Goal: Task Accomplishment & Management: Manage account settings

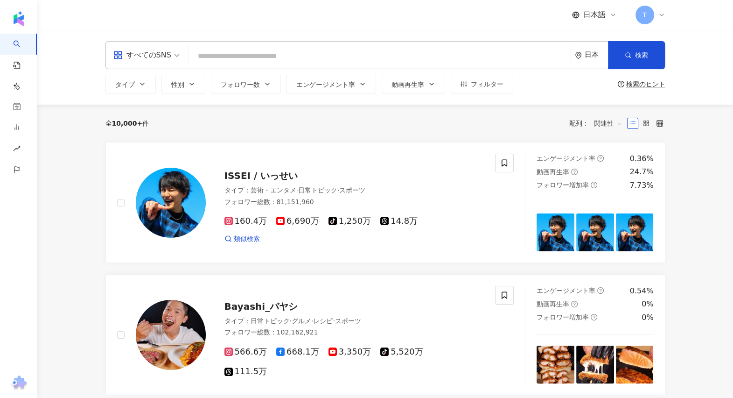
drag, startPoint x: 724, startPoint y: 220, endPoint x: 700, endPoint y: 171, distance: 54.3
click at [651, 19] on span "T" at bounding box center [645, 15] width 19 height 19
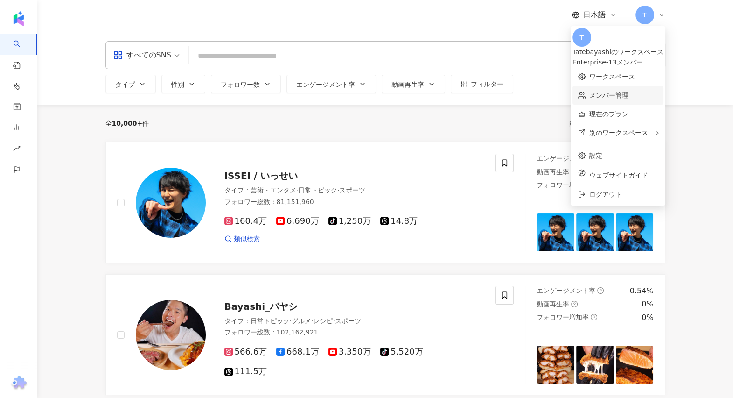
click at [590, 91] on link "メンバー管理" at bounding box center [609, 94] width 39 height 7
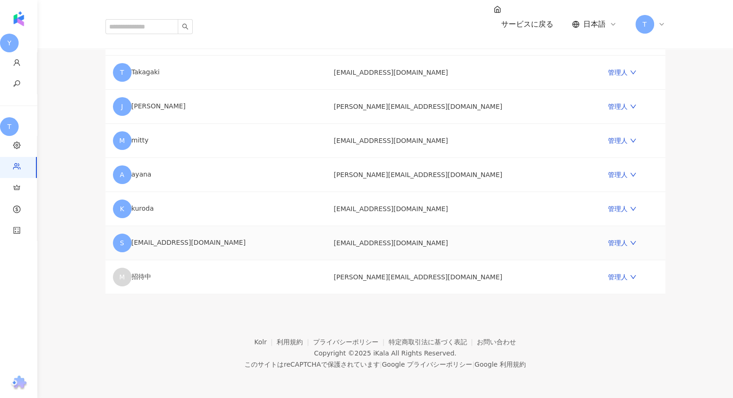
scroll to position [383, 0]
click at [103, 254] on div "メンバー管理 メンバーを招待する メンバー数上限：20 ｜ メンバー枠残り：7 メンバー数上限を引き上げますか？私たちにご連絡ください。 1つ以上のメールアド…" at bounding box center [385, 27] width 597 height 533
drag, startPoint x: 369, startPoint y: 257, endPoint x: 464, endPoint y: 265, distance: 96.1
click at [464, 265] on td "marie_kato@usjc.co.jp" at bounding box center [463, 277] width 274 height 34
click at [668, 210] on div "メンバー管理 メンバーを招待する メンバー数上限：20 ｜ メンバー枠残り：7 メンバー数上限を引き上げますか？私たちにご連絡ください。 1つ以上のメールアド…" at bounding box center [385, 27] width 597 height 533
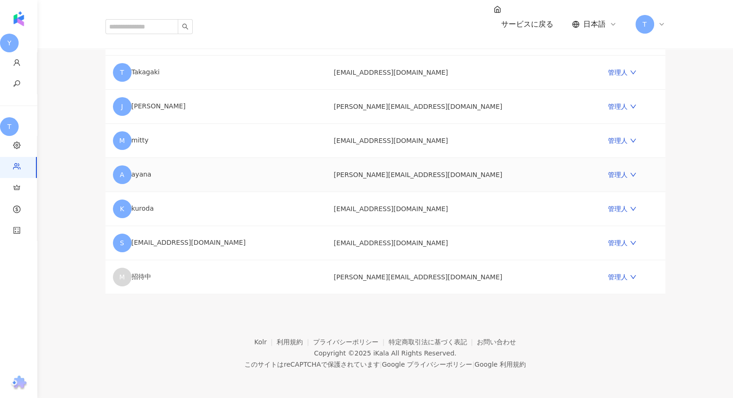
scroll to position [0, 0]
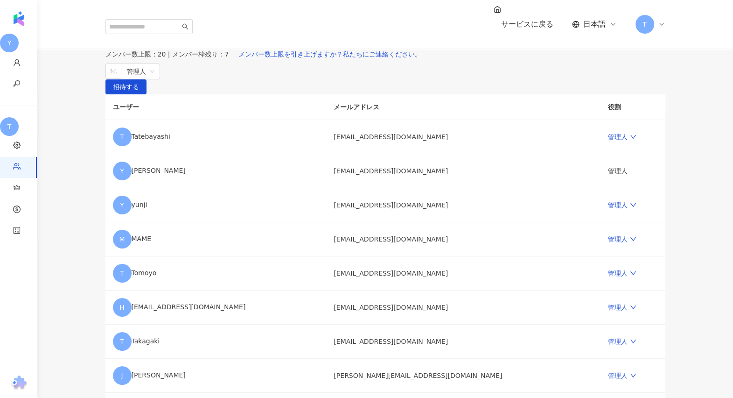
click at [654, 15] on div "T" at bounding box center [651, 24] width 30 height 19
click at [440, 37] on div "メンバー管理" at bounding box center [385, 33] width 560 height 7
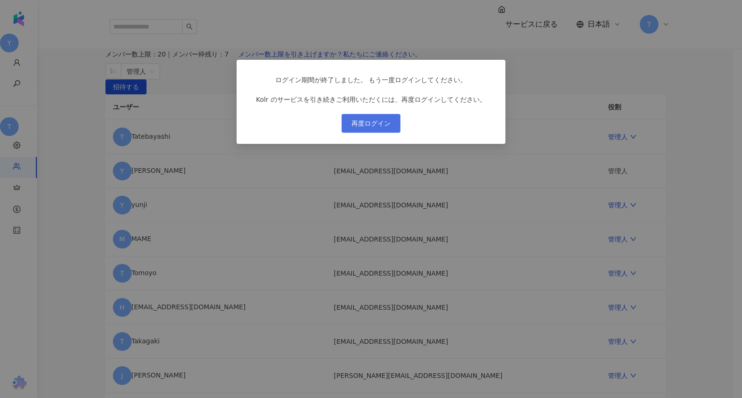
click at [381, 127] on span "再度ログイン" at bounding box center [370, 122] width 39 height 7
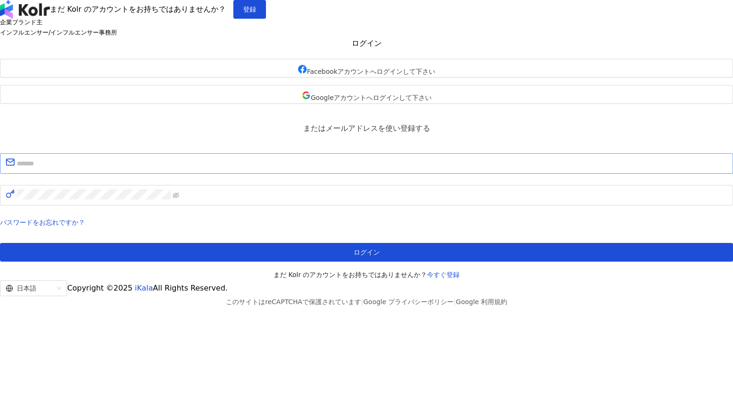
click at [350, 174] on span at bounding box center [366, 163] width 733 height 21
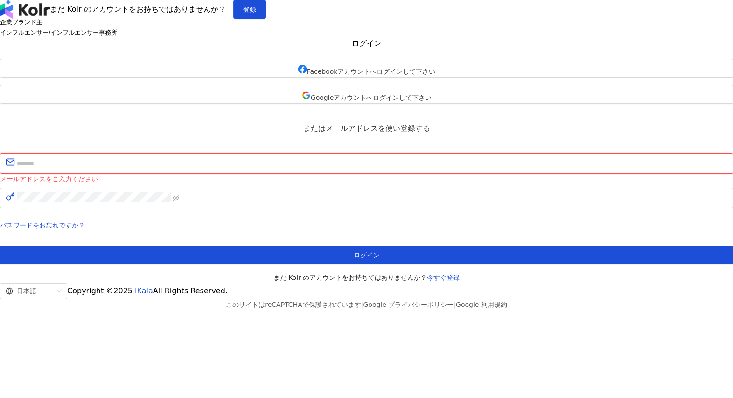
click at [348, 169] on input "text" at bounding box center [372, 163] width 711 height 12
type input "**********"
click at [351, 208] on span at bounding box center [366, 198] width 733 height 21
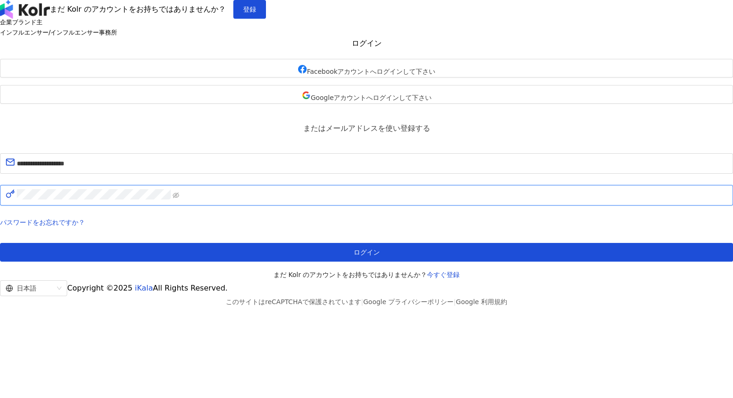
click button "ログイン" at bounding box center [366, 252] width 733 height 19
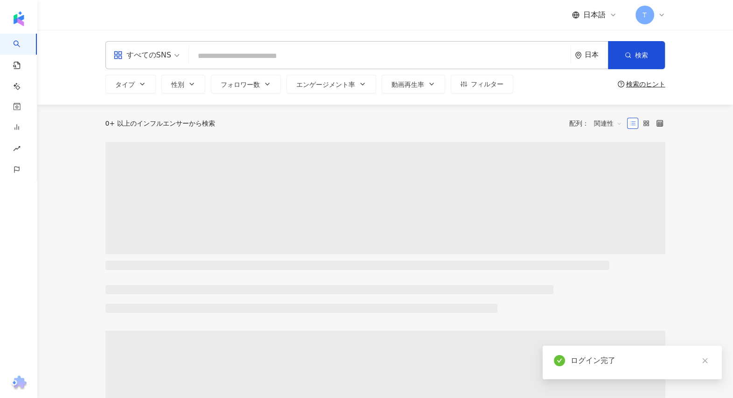
click at [655, 15] on div "T" at bounding box center [651, 15] width 30 height 19
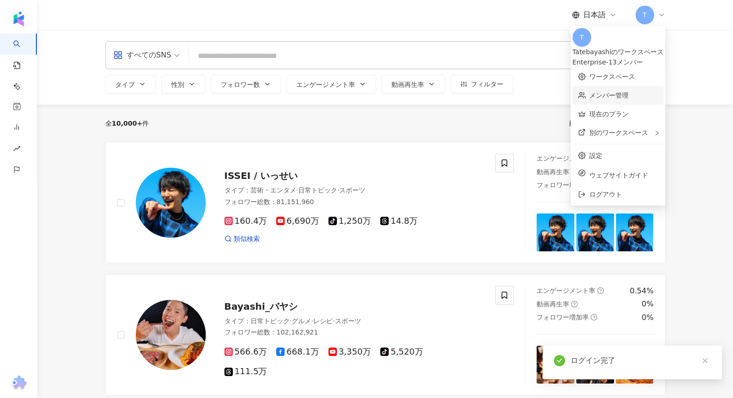
click at [590, 93] on link "メンバー管理" at bounding box center [609, 94] width 39 height 7
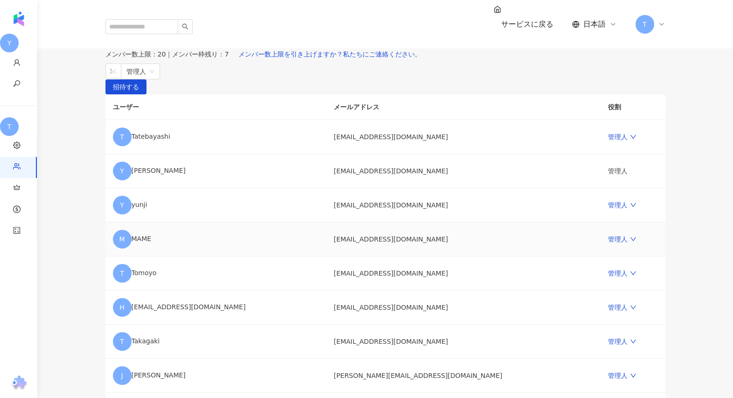
scroll to position [383, 0]
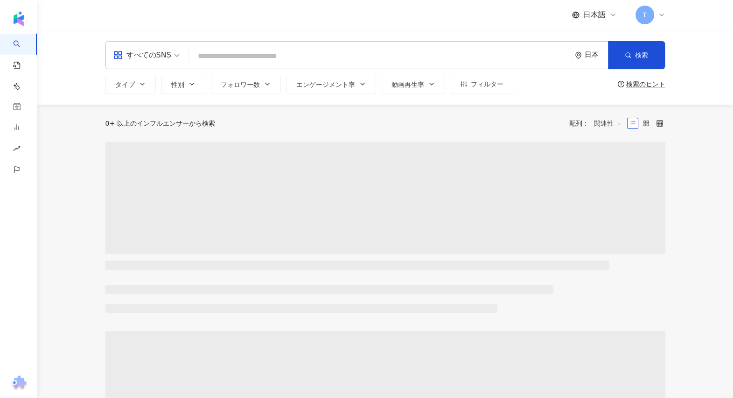
click at [697, 91] on div "すべてのSNS 日本 検索 タイプ 性別 フォロワー数 エンゲージメント率 動画再生率 フィルター 検索のヒント" at bounding box center [385, 67] width 696 height 75
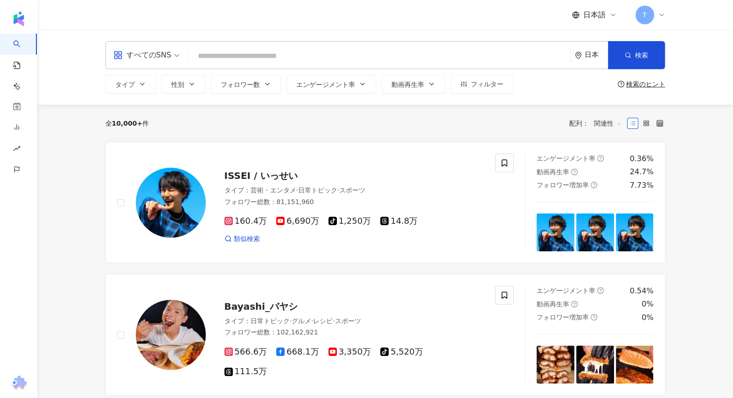
click at [655, 20] on div "T" at bounding box center [651, 15] width 30 height 19
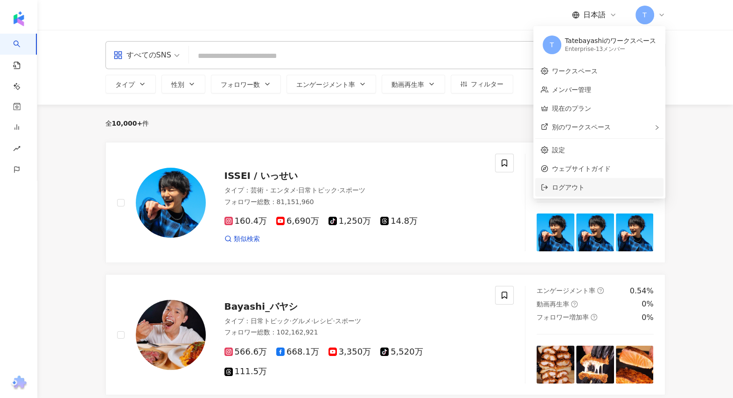
click at [602, 183] on span "ログアウト" at bounding box center [605, 187] width 106 height 10
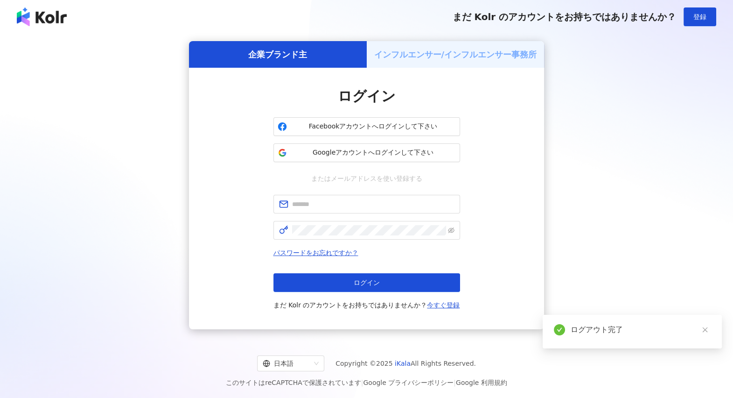
click at [515, 245] on div "ログイン Facebookアカウントへログインして下さい Googleアカウントへログインして下さい またはメールアドレスを使い登録する パスワードをお忘れで…" at bounding box center [366, 198] width 355 height 261
click at [450, 308] on link "今すぐ登録" at bounding box center [443, 304] width 33 height 7
